Goal: Information Seeking & Learning: Learn about a topic

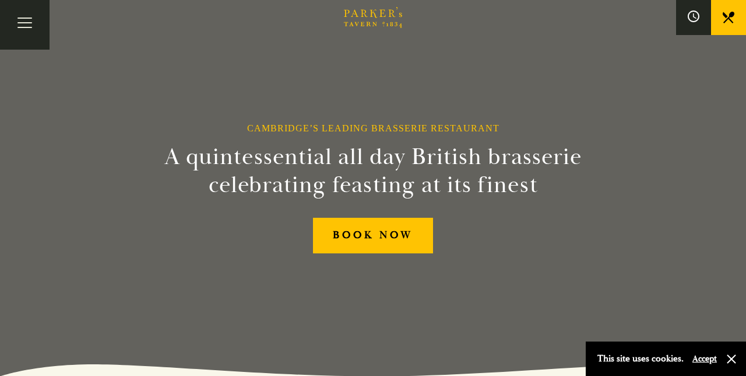
click at [27, 22] on button "Toggle navigation" at bounding box center [25, 25] width 50 height 50
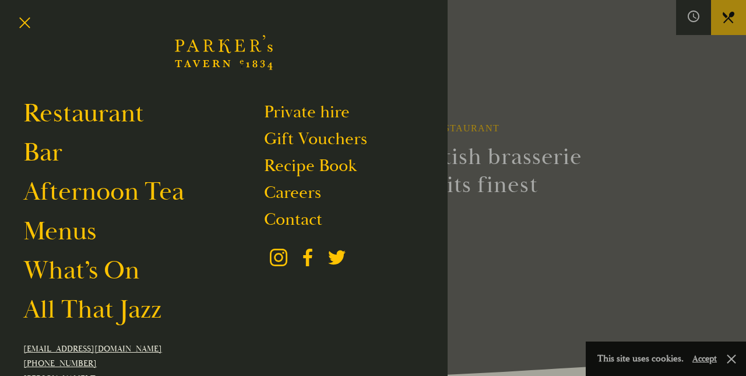
click at [81, 229] on link "Menus" at bounding box center [59, 231] width 73 height 33
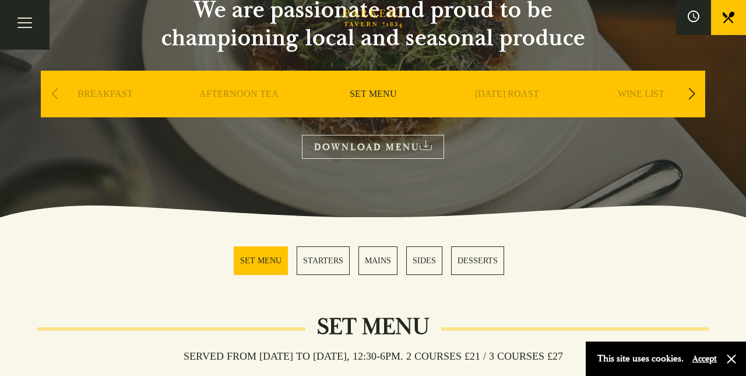
scroll to position [134, 0]
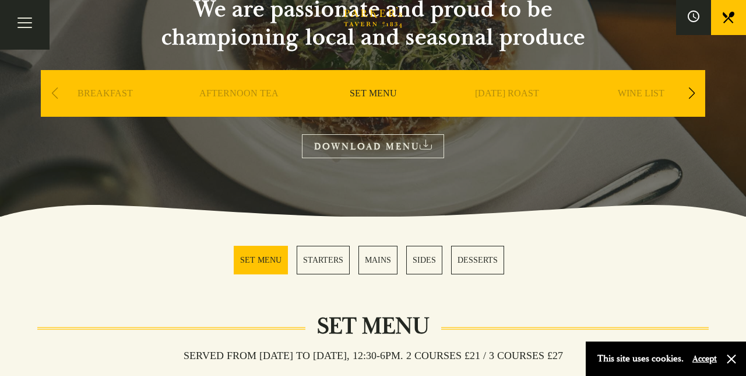
click at [708, 364] on button "Accept" at bounding box center [705, 358] width 24 height 11
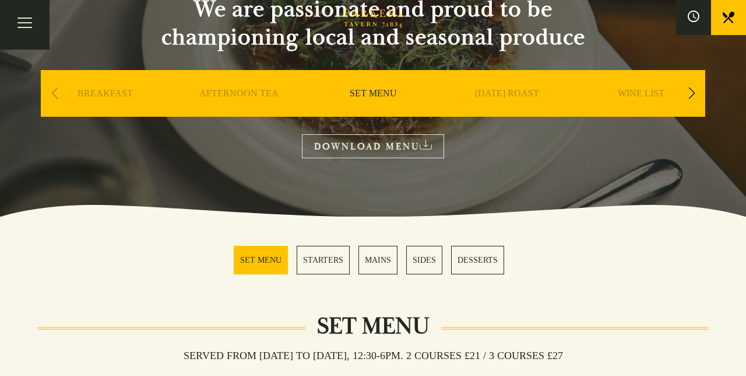
click at [266, 260] on link "SET MENU" at bounding box center [261, 259] width 54 height 29
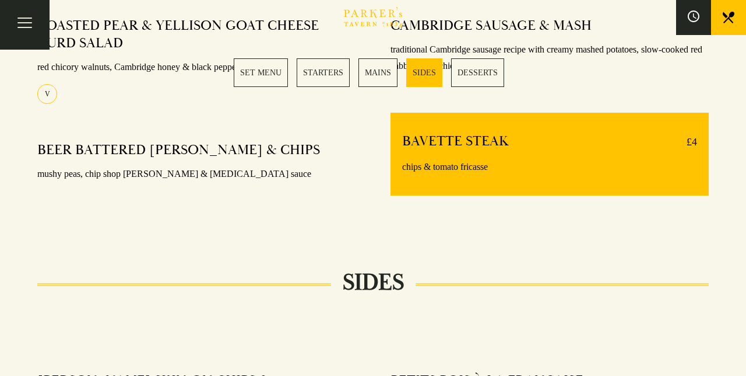
scroll to position [1009, 0]
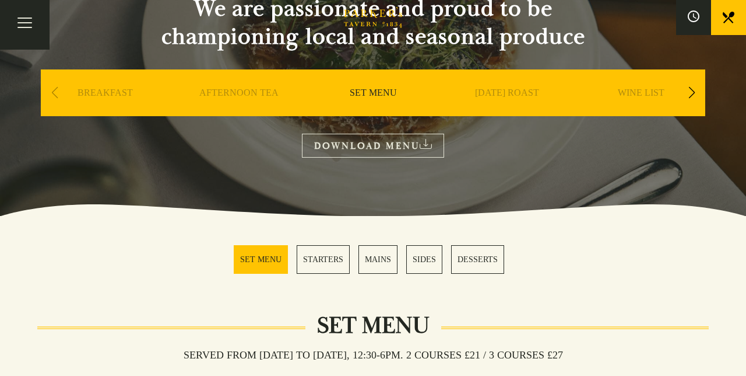
scroll to position [134, 0]
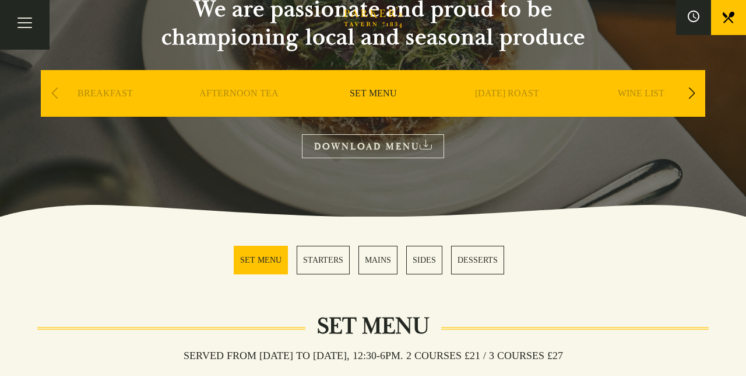
click at [380, 257] on link "MAINS" at bounding box center [378, 259] width 39 height 29
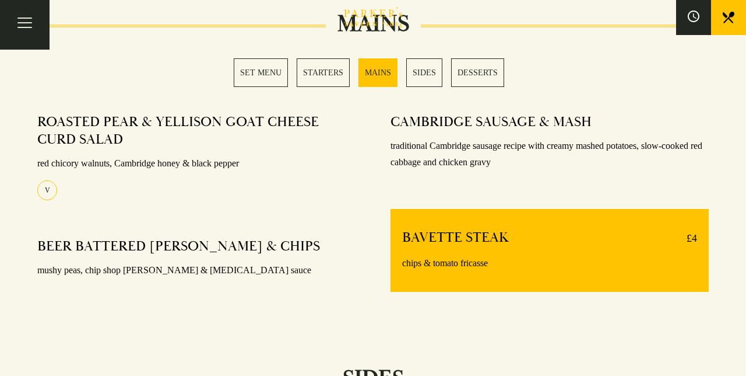
scroll to position [910, 0]
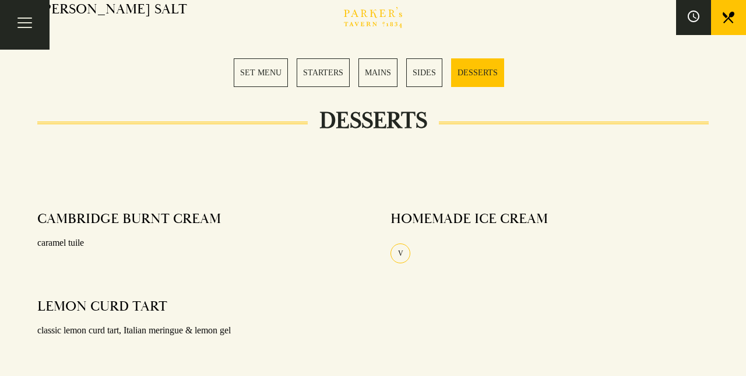
scroll to position [1227, 0]
